Goal: Transaction & Acquisition: Book appointment/travel/reservation

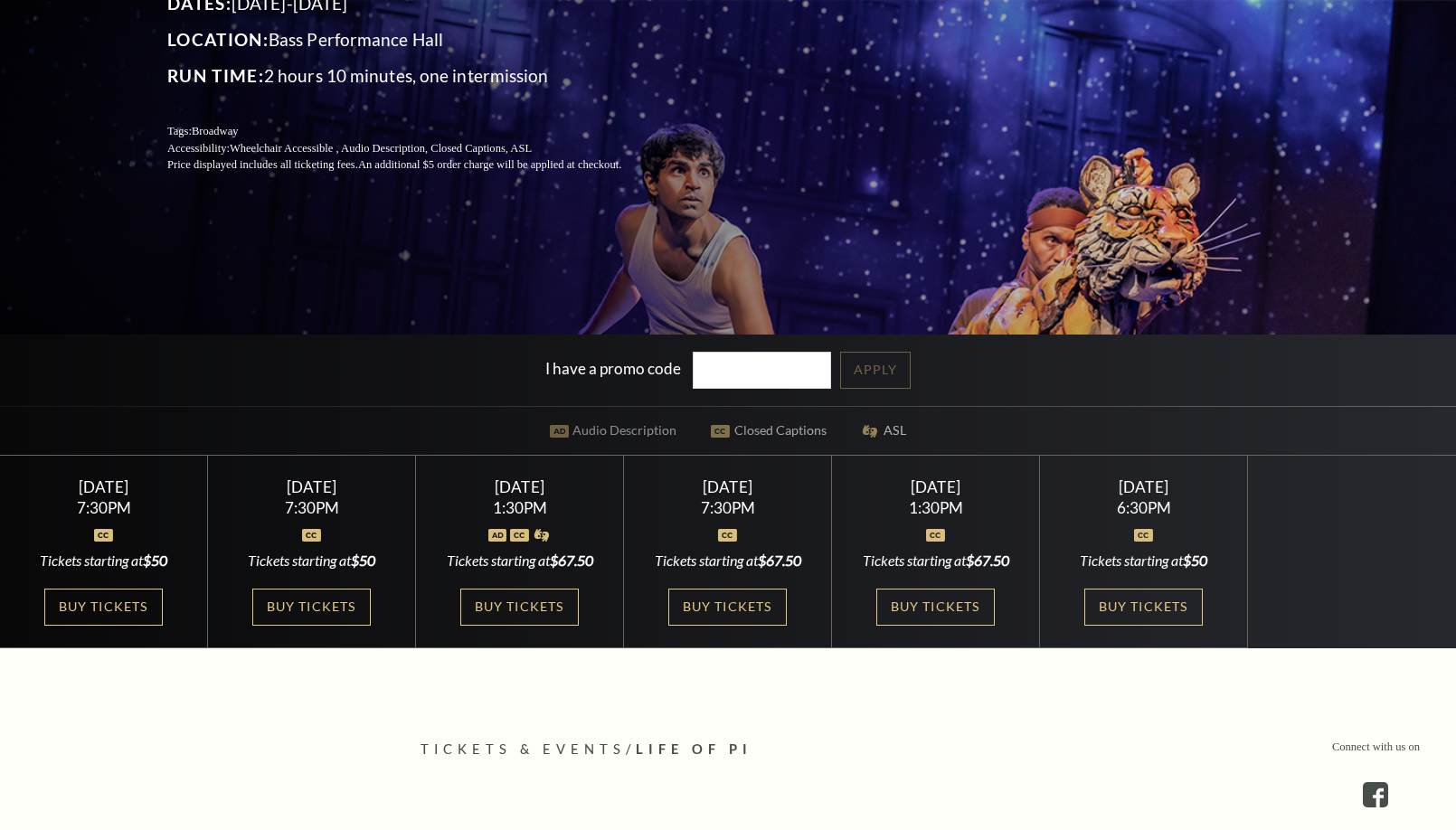
scroll to position [482, 0]
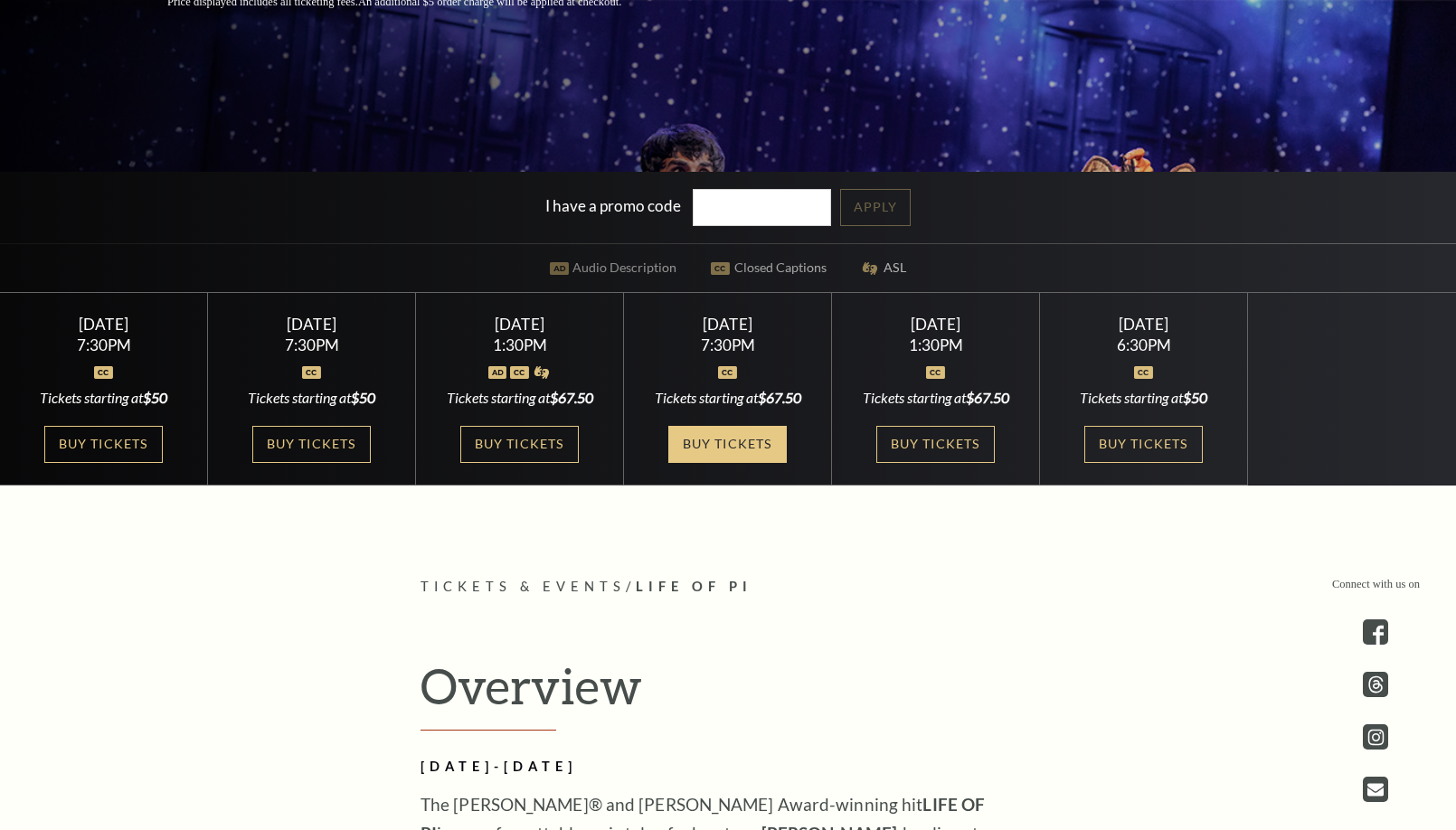
click at [732, 437] on link "Buy Tickets" at bounding box center [726, 444] width 117 height 37
